Goal: Task Accomplishment & Management: Use online tool/utility

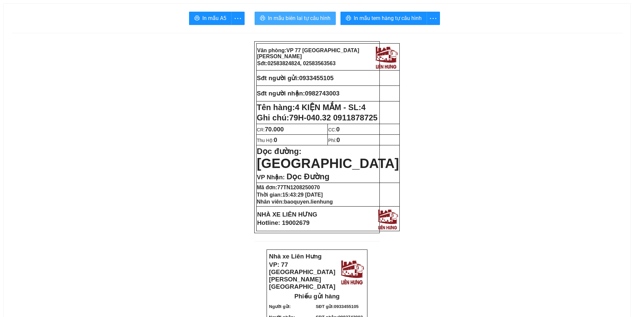
click at [305, 20] on span "In mẫu biên lai tự cấu hình" at bounding box center [299, 18] width 63 height 8
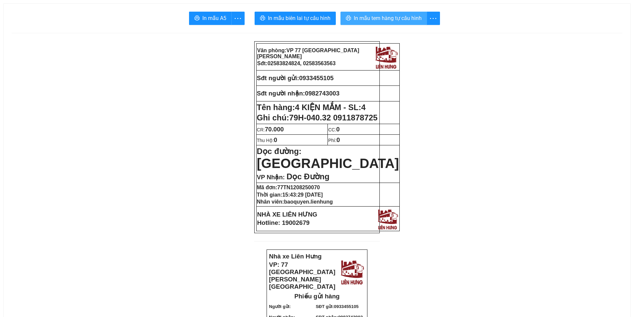
click at [392, 24] on button "In mẫu tem hàng tự cấu hình" at bounding box center [384, 18] width 87 height 13
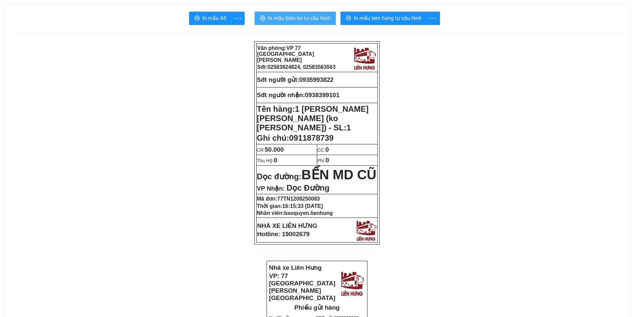
click at [286, 24] on button "In mẫu biên lai tự cấu hình" at bounding box center [295, 18] width 81 height 13
click at [287, 21] on span "In mẫu biên lai tự cấu hình" at bounding box center [299, 18] width 63 height 8
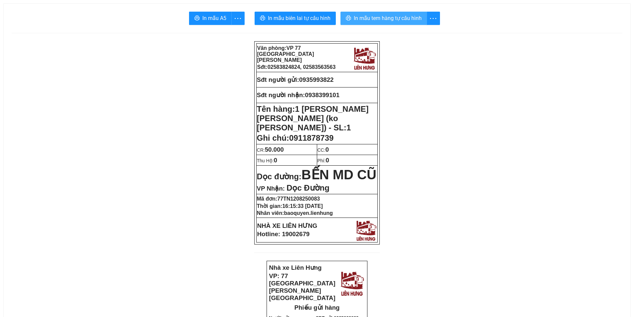
click at [410, 16] on span "In mẫu tem hàng tự cấu hình" at bounding box center [388, 18] width 68 height 8
